Goal: Task Accomplishment & Management: Use online tool/utility

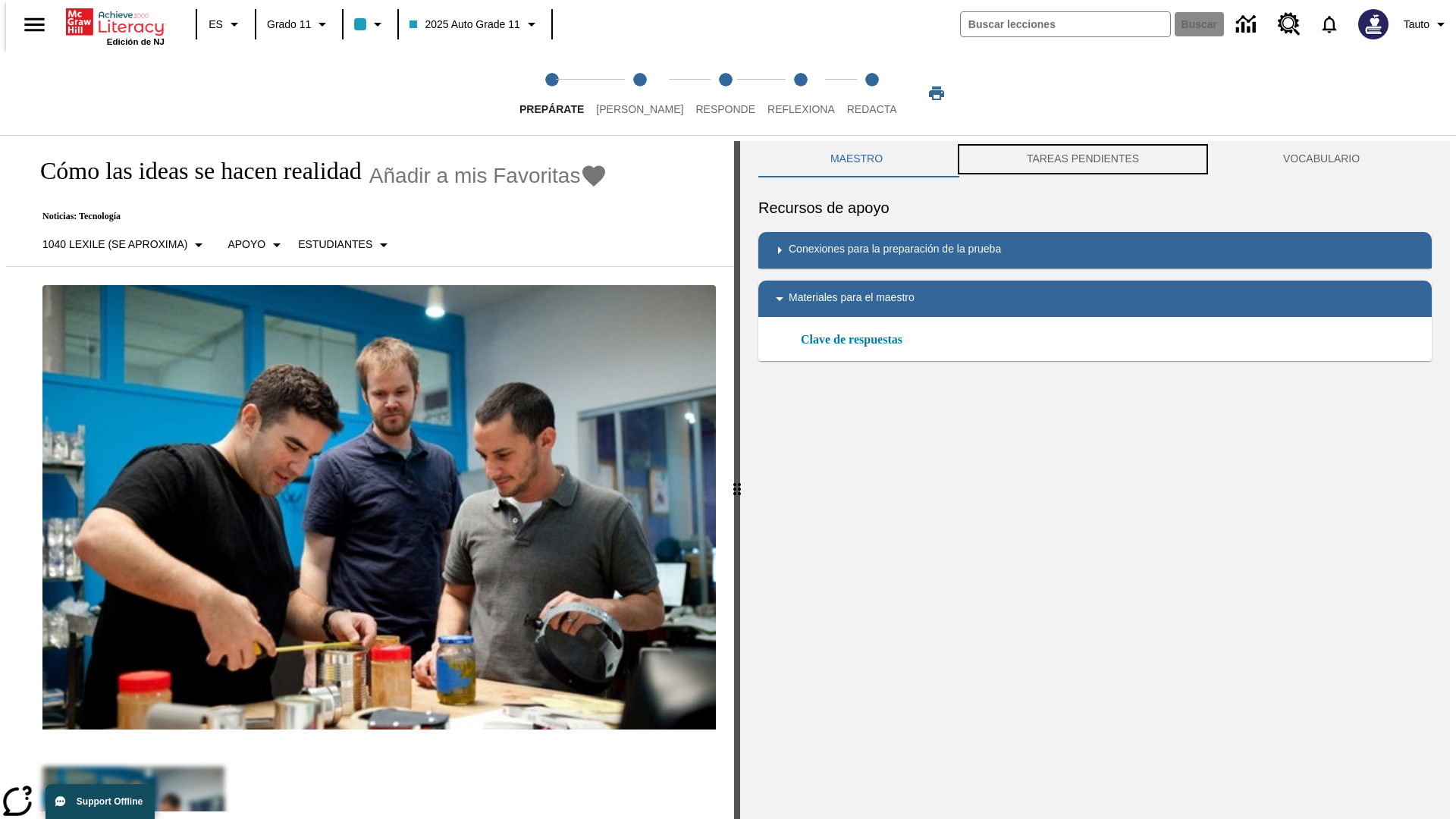
click at [1083, 159] on button "TAREAS PENDIENTES" at bounding box center [1083, 159] width 257 height 36
